Goal: Transaction & Acquisition: Book appointment/travel/reservation

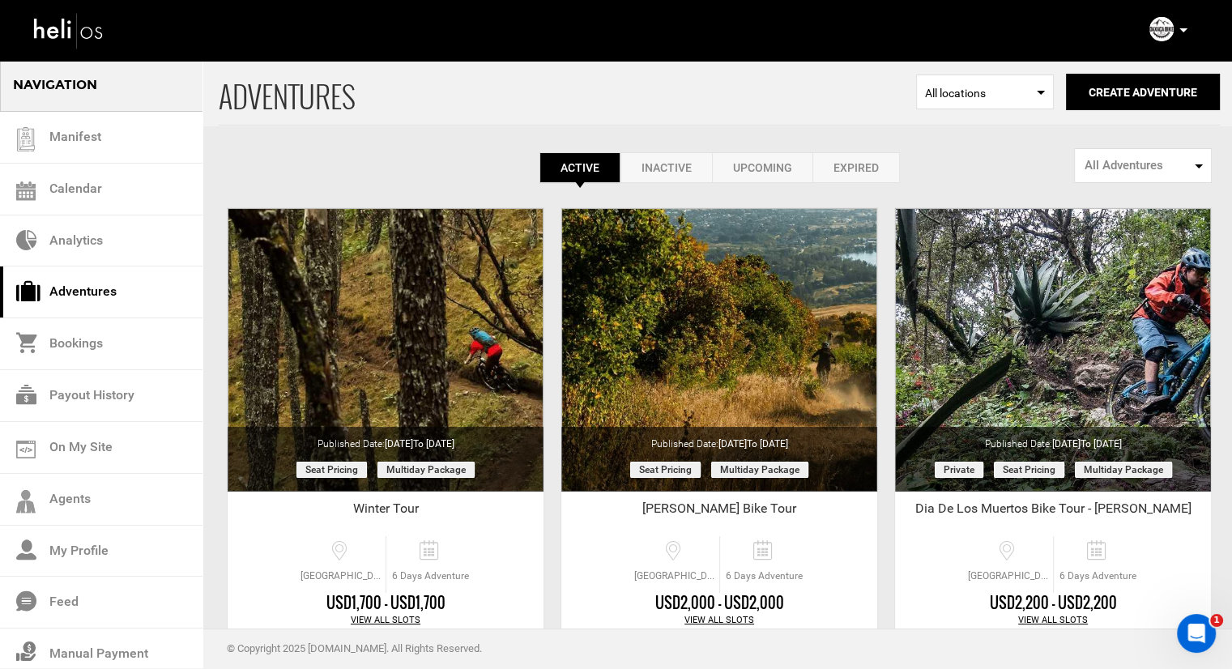
click at [1179, 24] on p at bounding box center [1183, 30] width 10 height 19
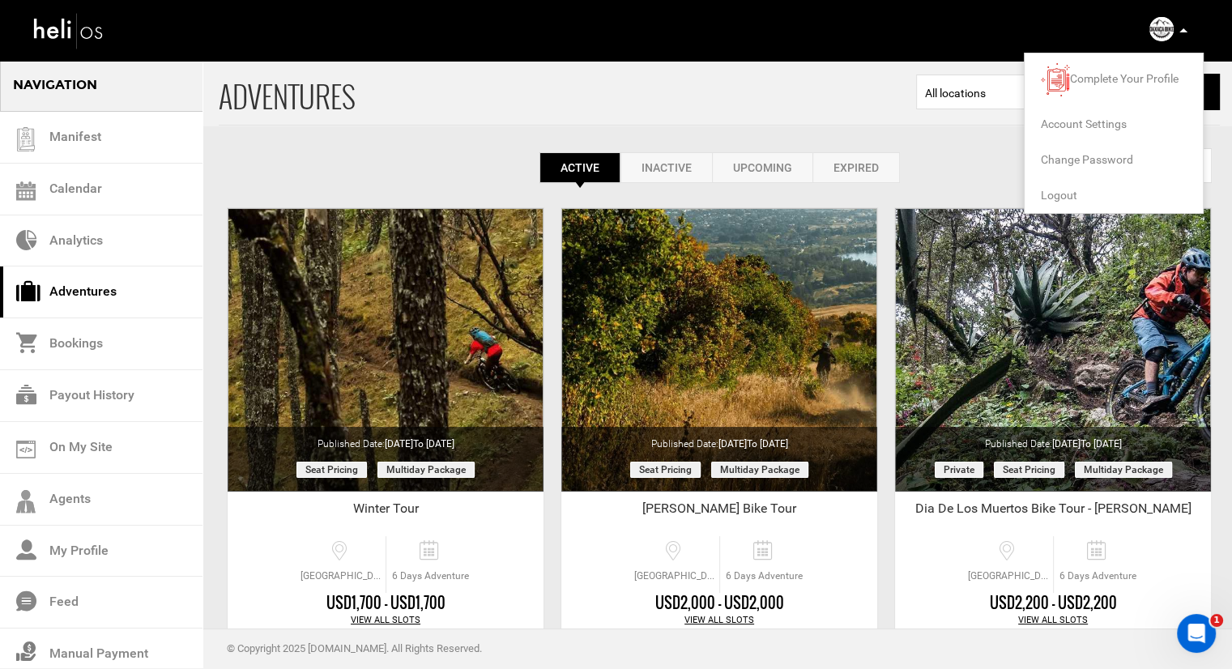
drag, startPoint x: 1111, startPoint y: 193, endPoint x: 1076, endPoint y: 192, distance: 35.7
click at [1107, 194] on li "Logout" at bounding box center [1114, 195] width 178 height 36
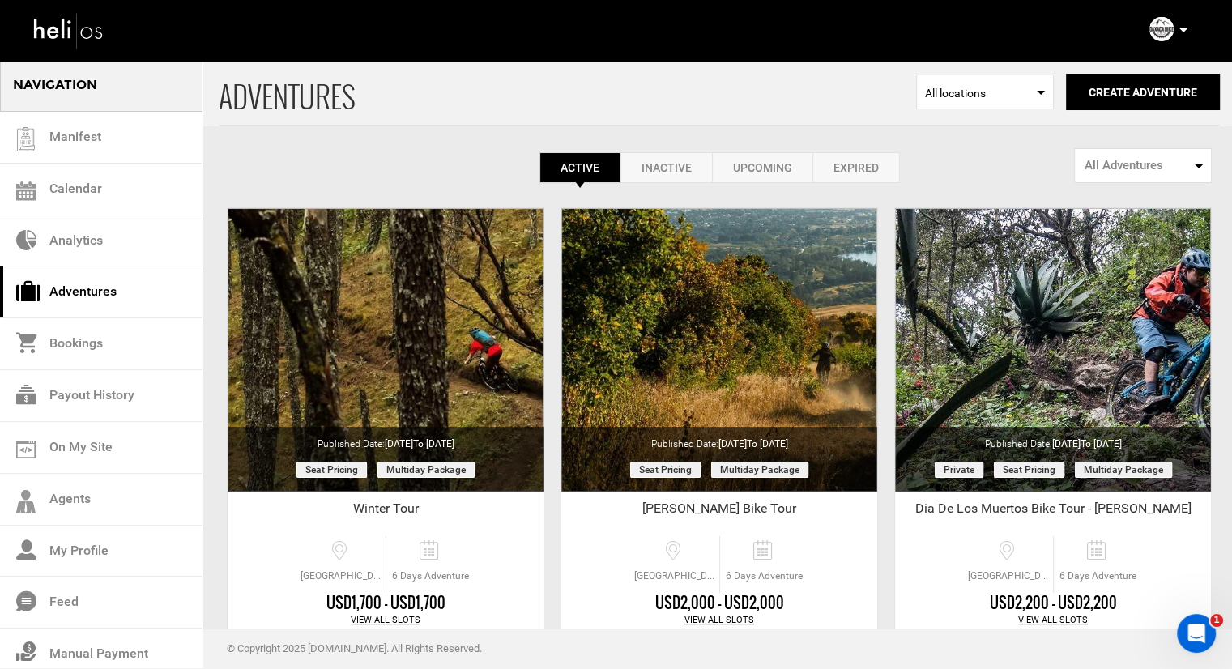
click at [1060, 192] on div "ADVENTURES Select Location All locations Create Adventure Public Adventure This…" at bounding box center [616, 634] width 1232 height 1150
click at [1181, 32] on icon at bounding box center [1184, 30] width 8 height 4
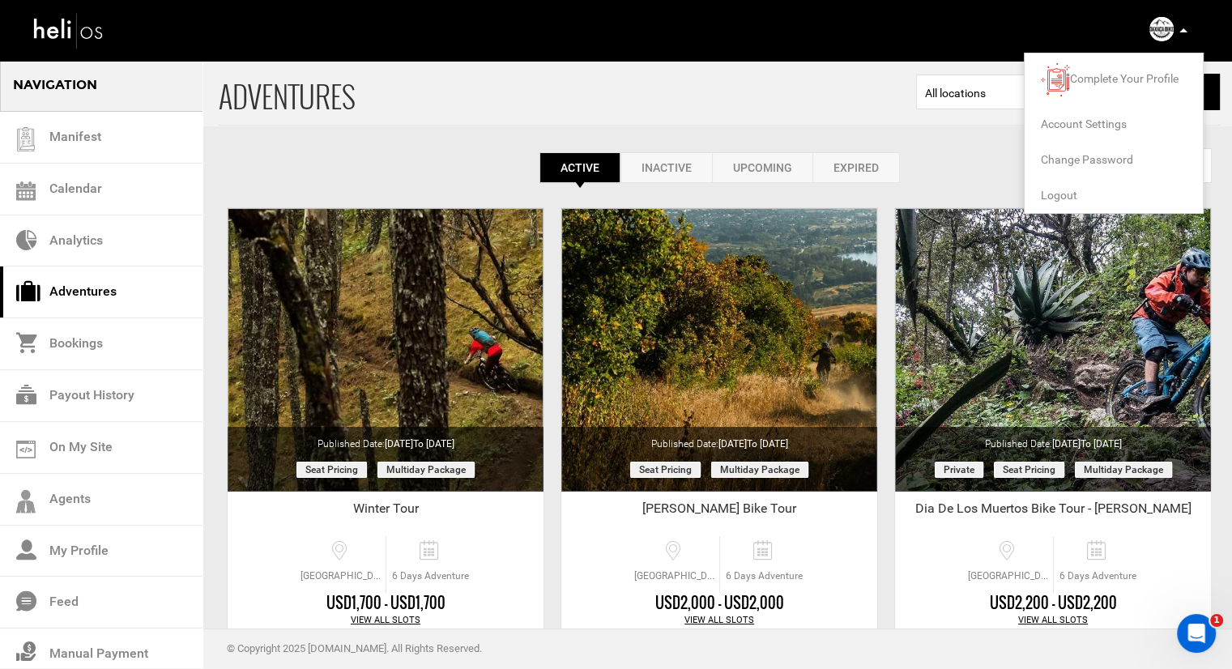
click at [1057, 195] on span "Logout" at bounding box center [1059, 195] width 36 height 13
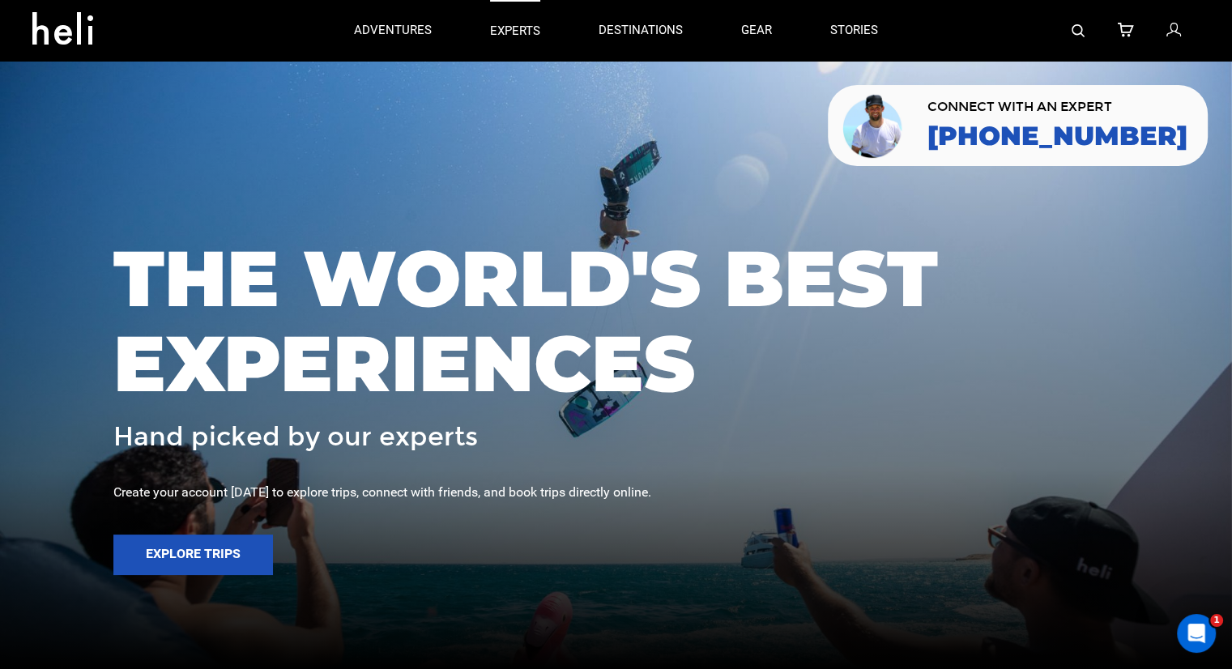
click at [518, 41] on link "experts" at bounding box center [515, 30] width 50 height 61
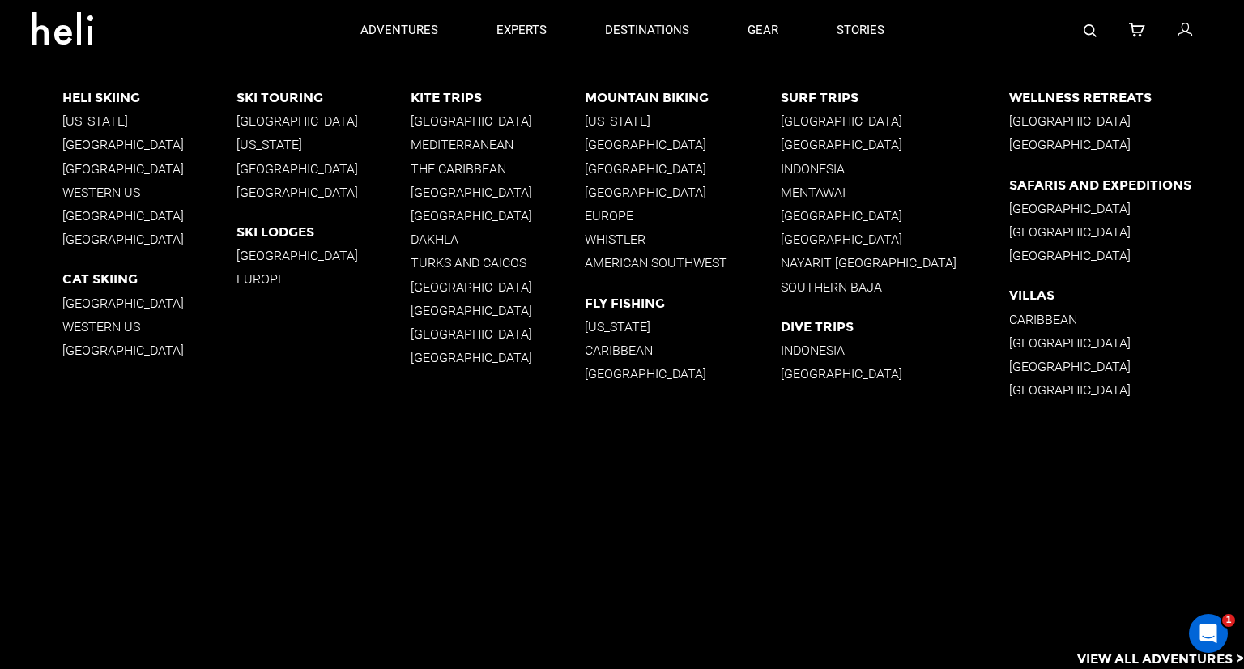
click at [82, 215] on p "[GEOGRAPHIC_DATA]" at bounding box center [149, 215] width 174 height 15
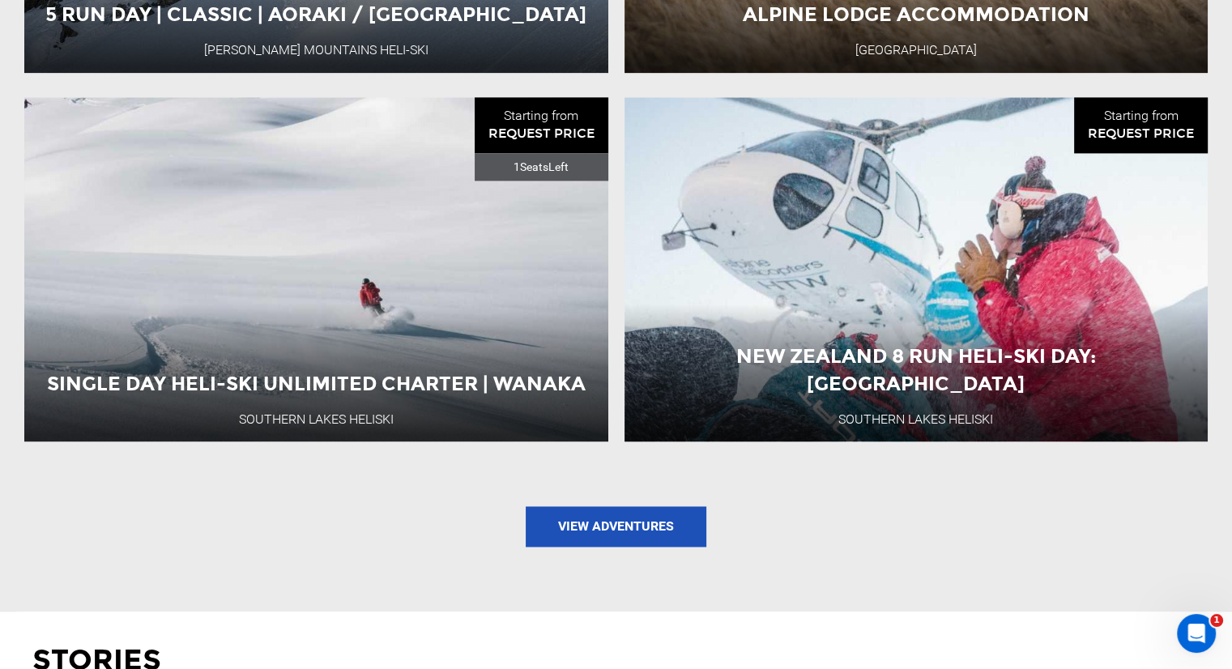
scroll to position [2187, 0]
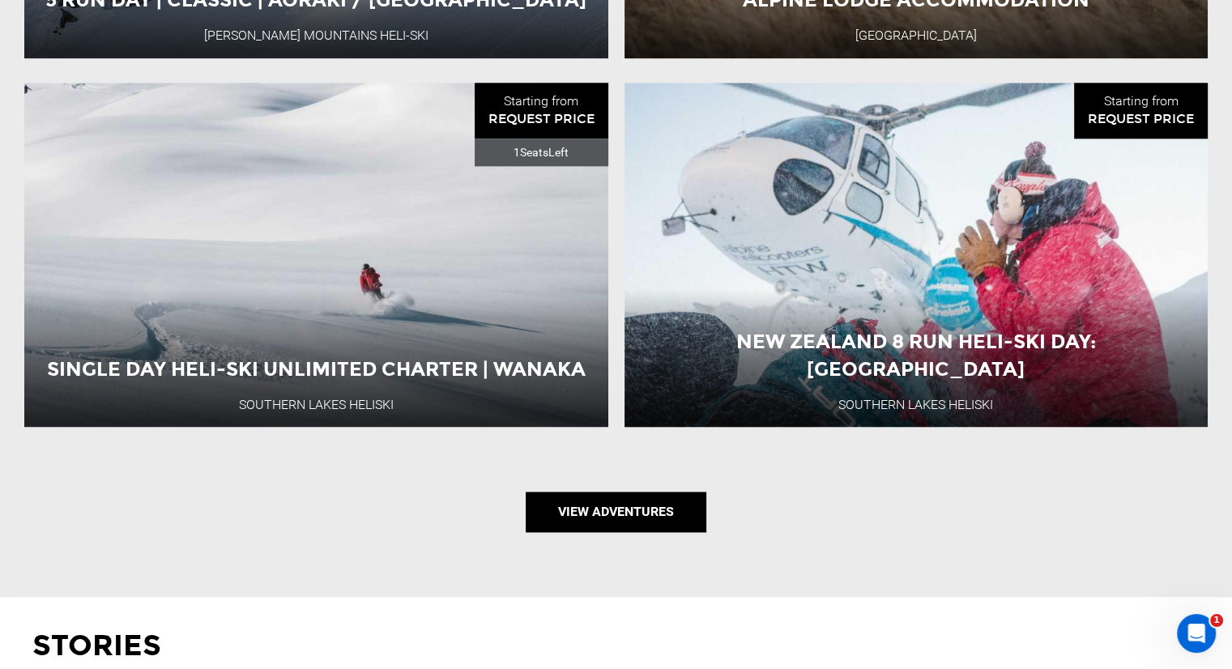
click at [577, 516] on link "View Adventures" at bounding box center [616, 512] width 181 height 41
type input "Heli Skiing"
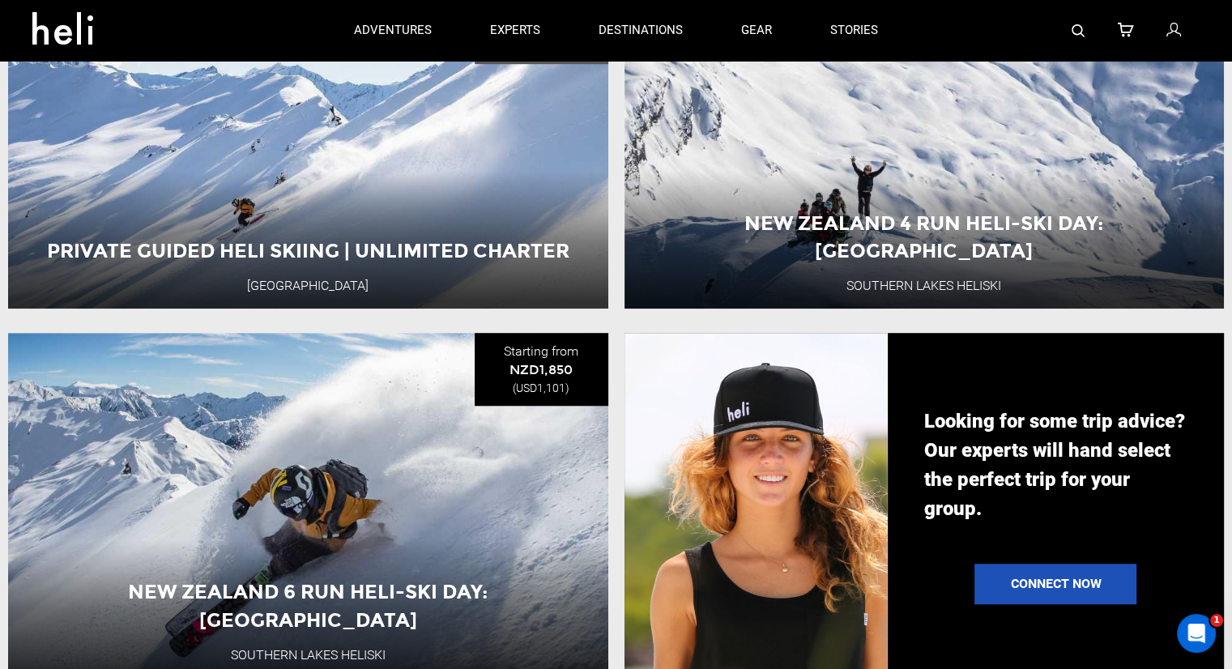
scroll to position [810, 0]
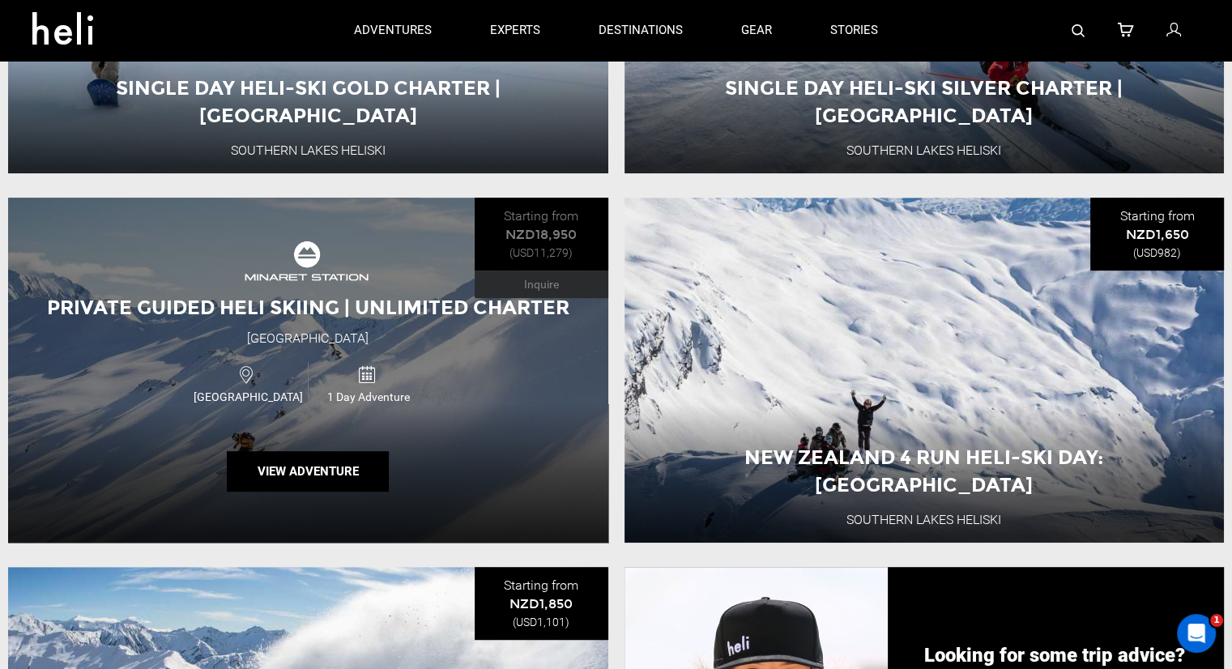
click at [363, 269] on img at bounding box center [308, 261] width 130 height 49
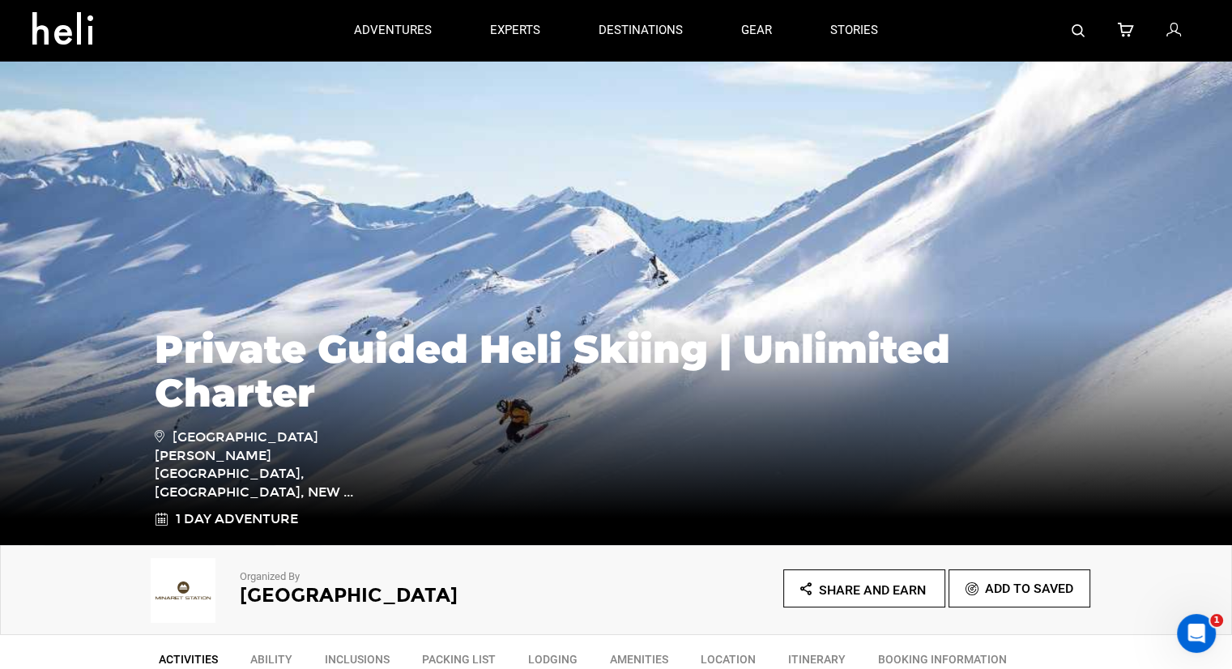
type input "Heli Skiing"
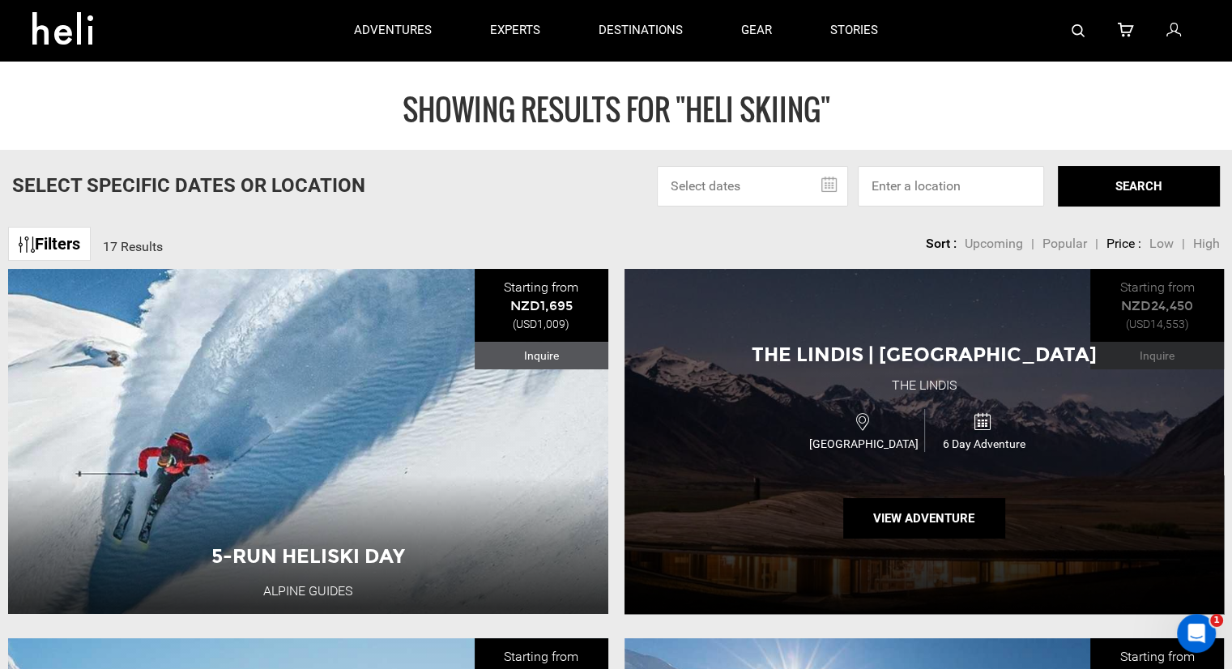
click at [960, 377] on div "The Lindis | [GEOGRAPHIC_DATA] The Lindis New Zealand 6 Day Adventure View Adve…" at bounding box center [925, 441] width 600 height 345
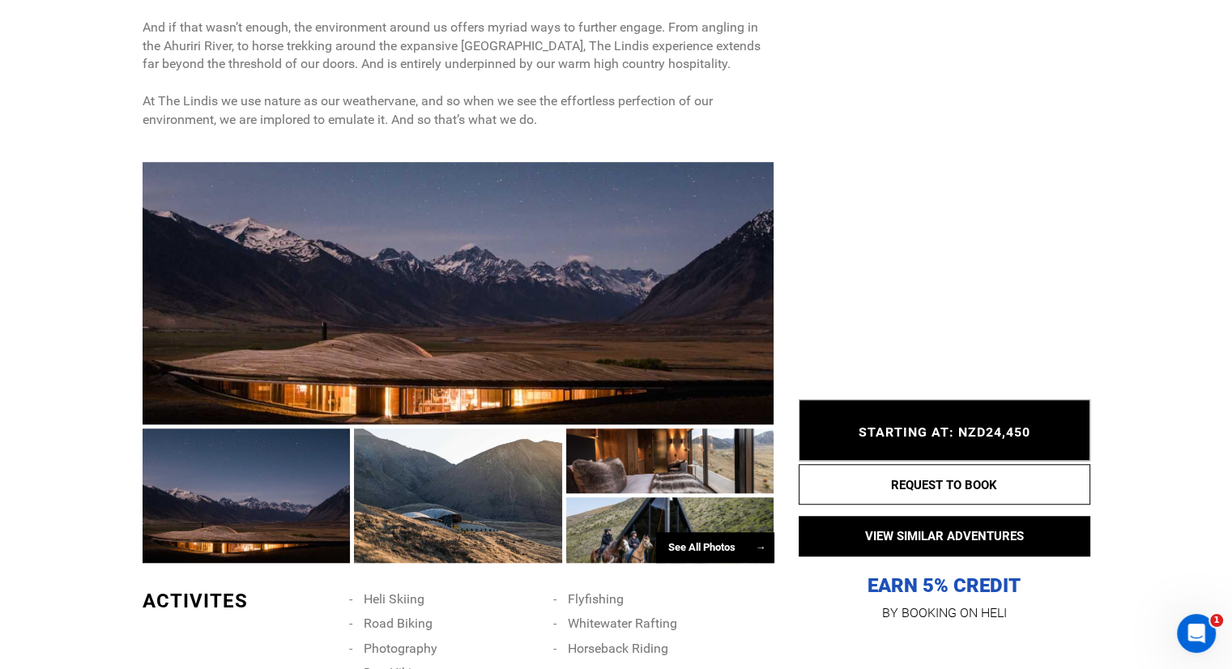
scroll to position [1134, 0]
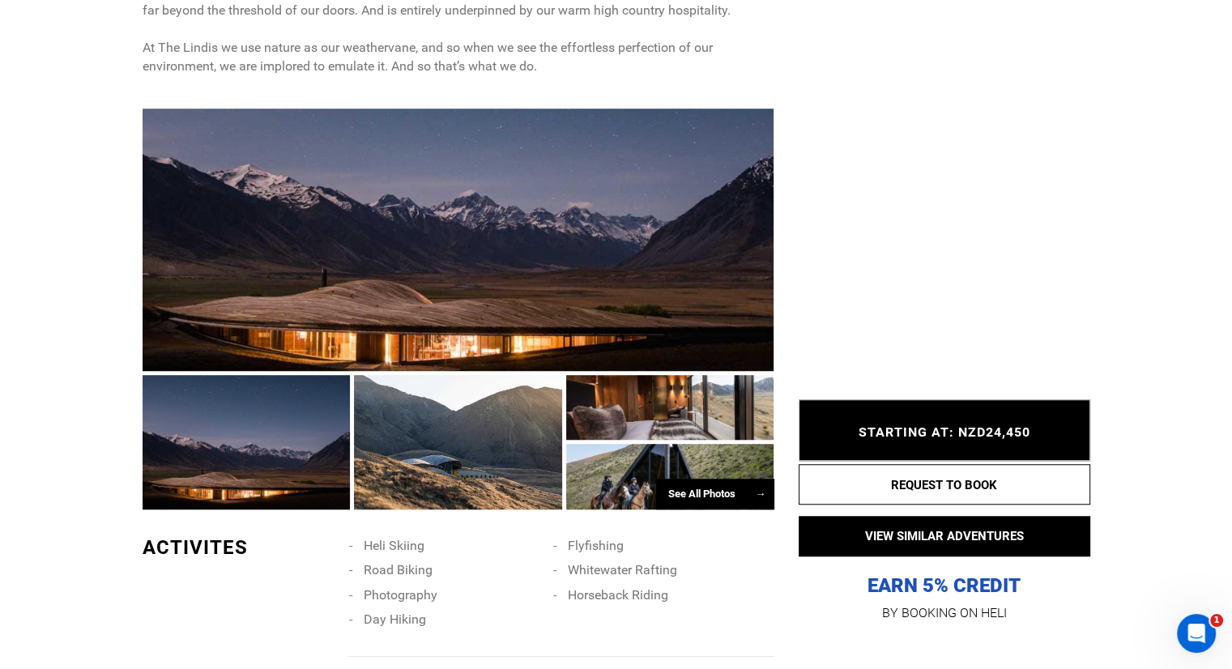
click at [438, 419] on div at bounding box center [458, 442] width 208 height 135
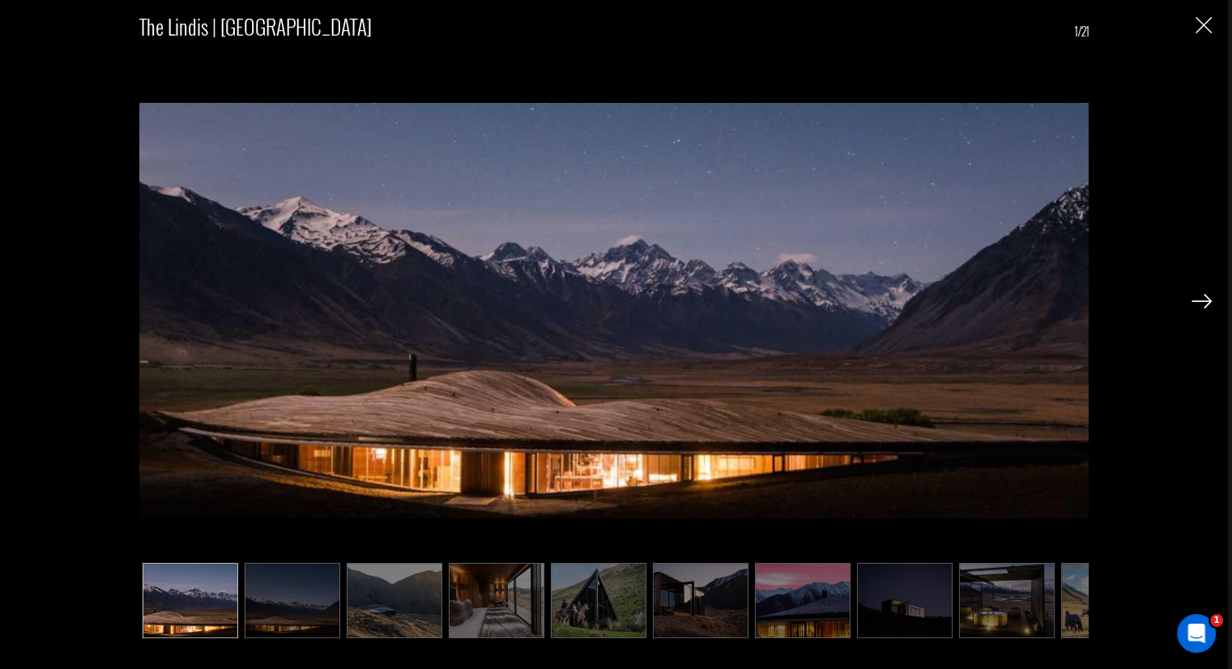
click at [582, 570] on img at bounding box center [599, 600] width 96 height 75
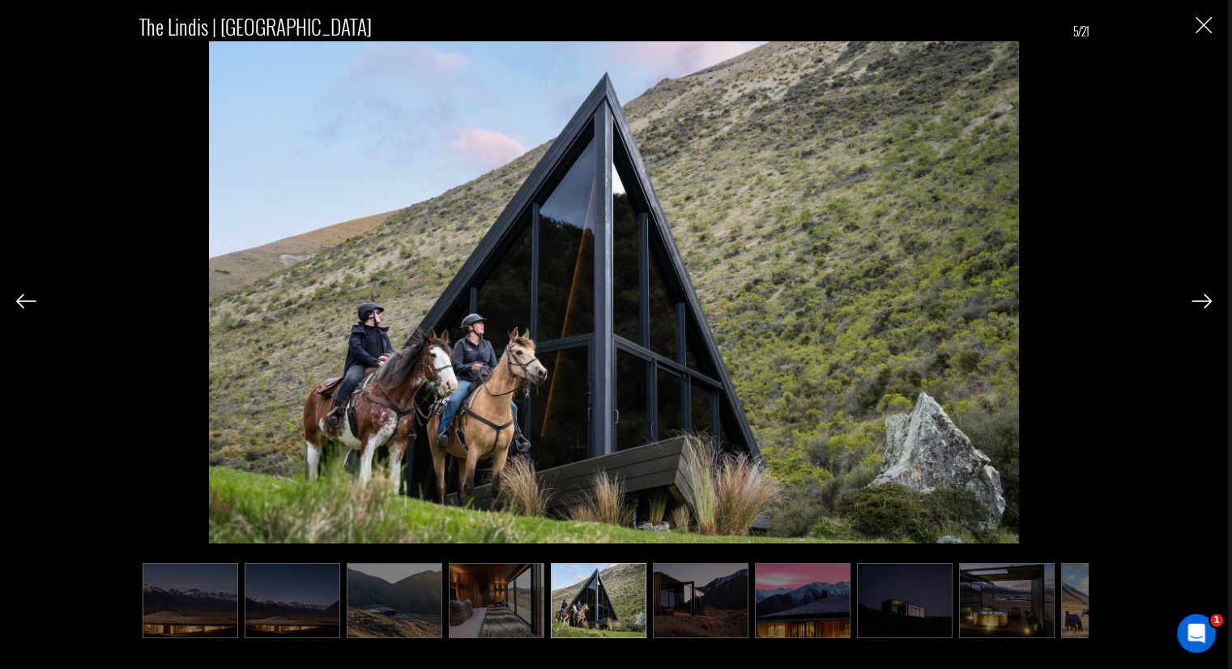
click at [683, 581] on img at bounding box center [701, 600] width 96 height 75
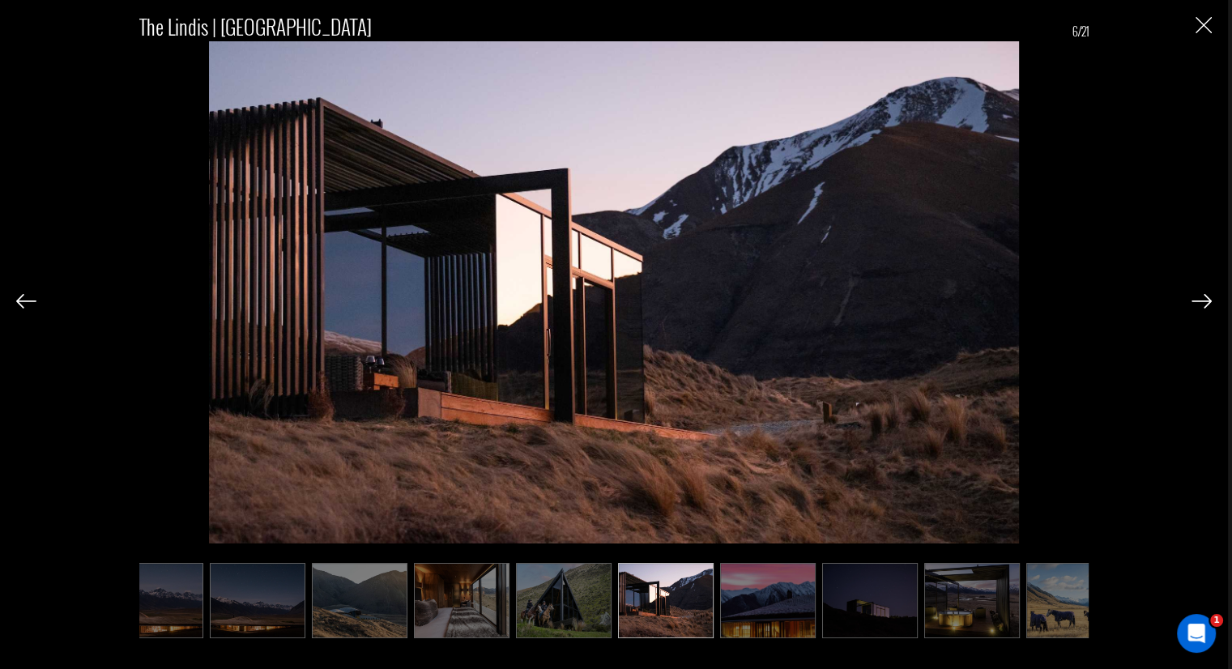
click at [793, 587] on img at bounding box center [768, 600] width 96 height 75
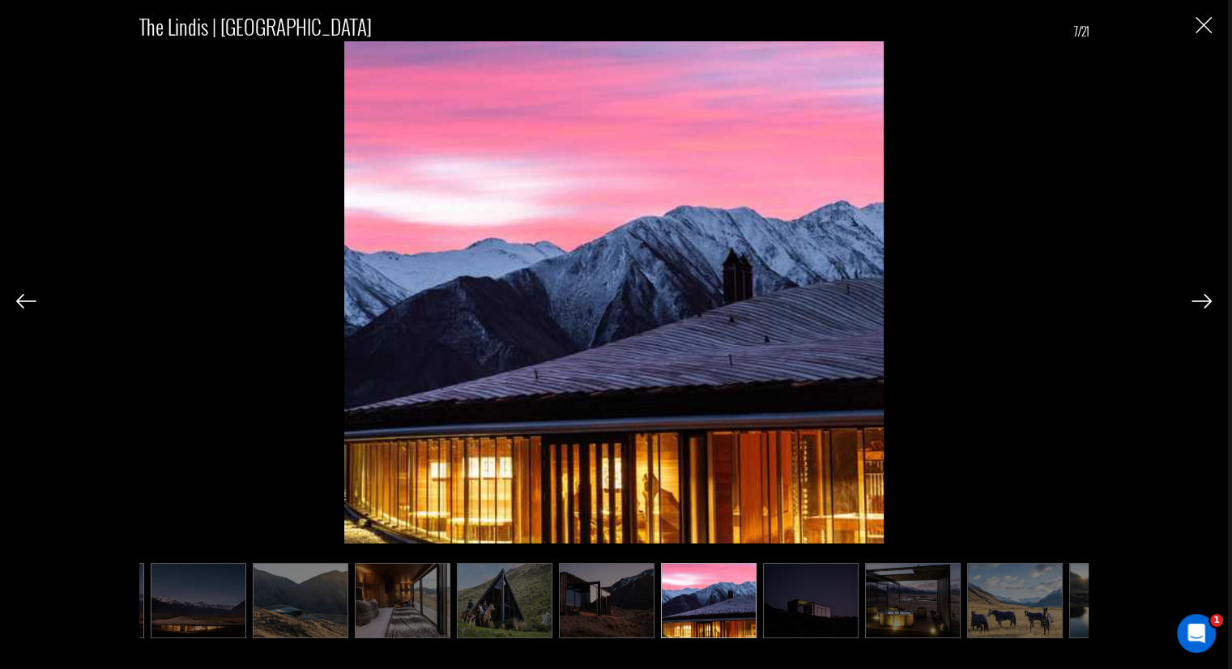
click at [871, 587] on ul at bounding box center [614, 600] width 950 height 75
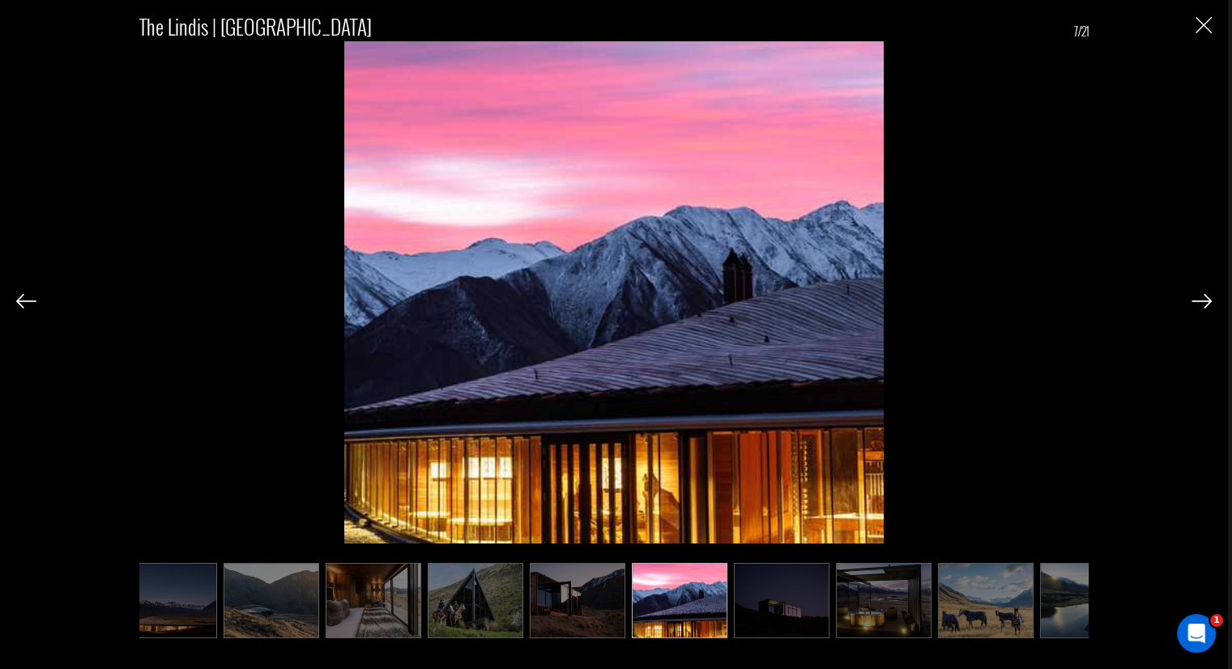
scroll to position [0, 133]
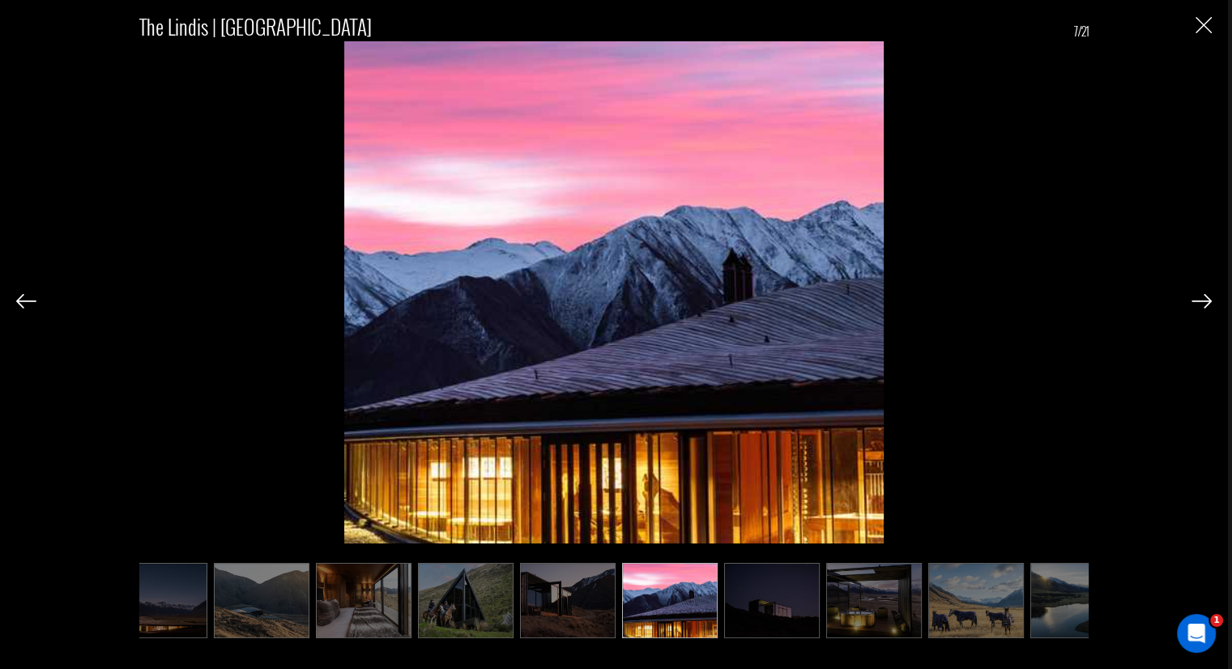
click at [921, 583] on ul at bounding box center [614, 600] width 950 height 75
click at [1205, 24] on img "Close" at bounding box center [1204, 25] width 16 height 16
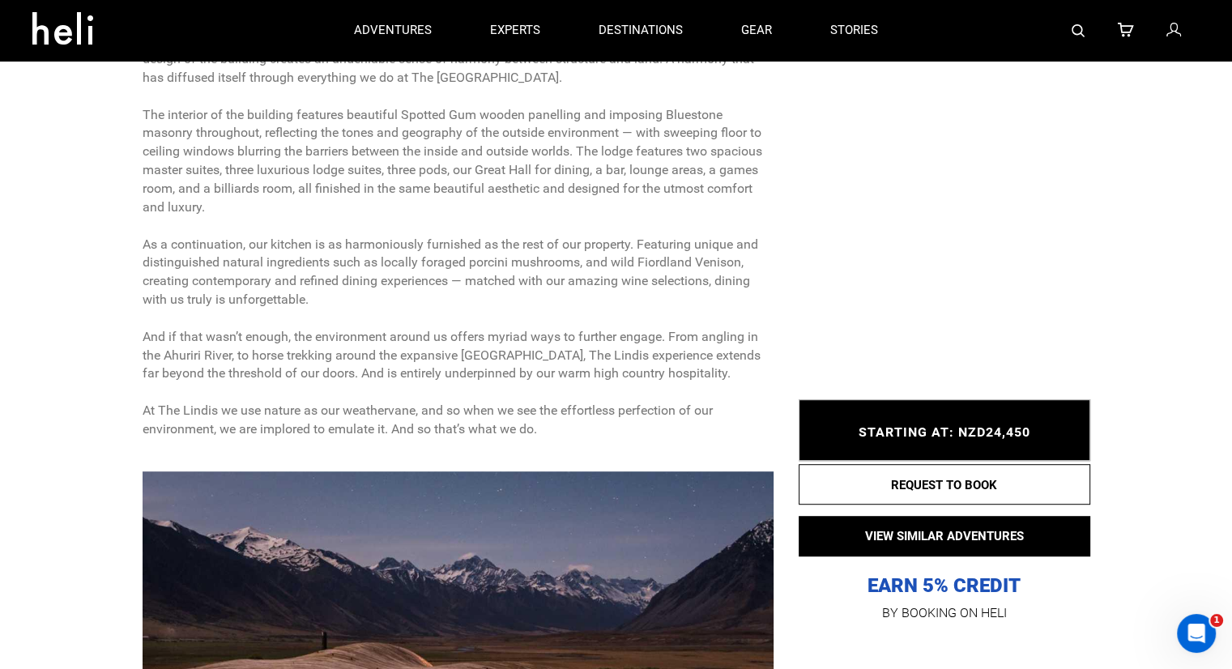
scroll to position [0, 0]
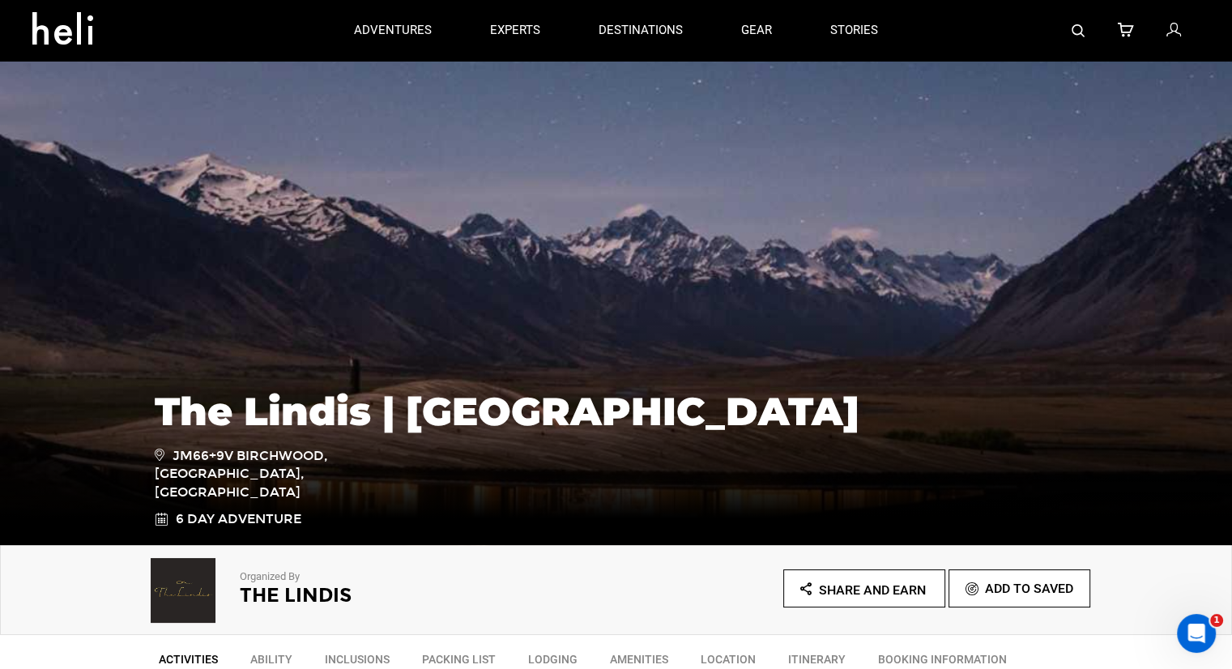
type input "Heli Skiing"
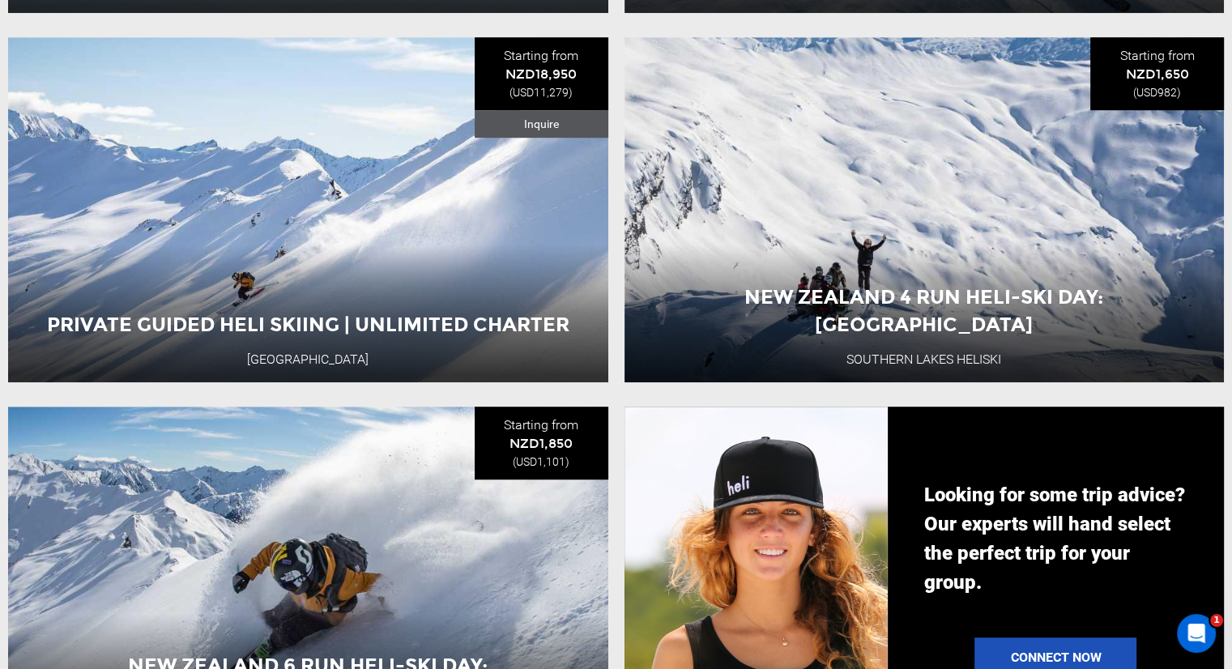
scroll to position [972, 0]
